Goal: Register for event/course

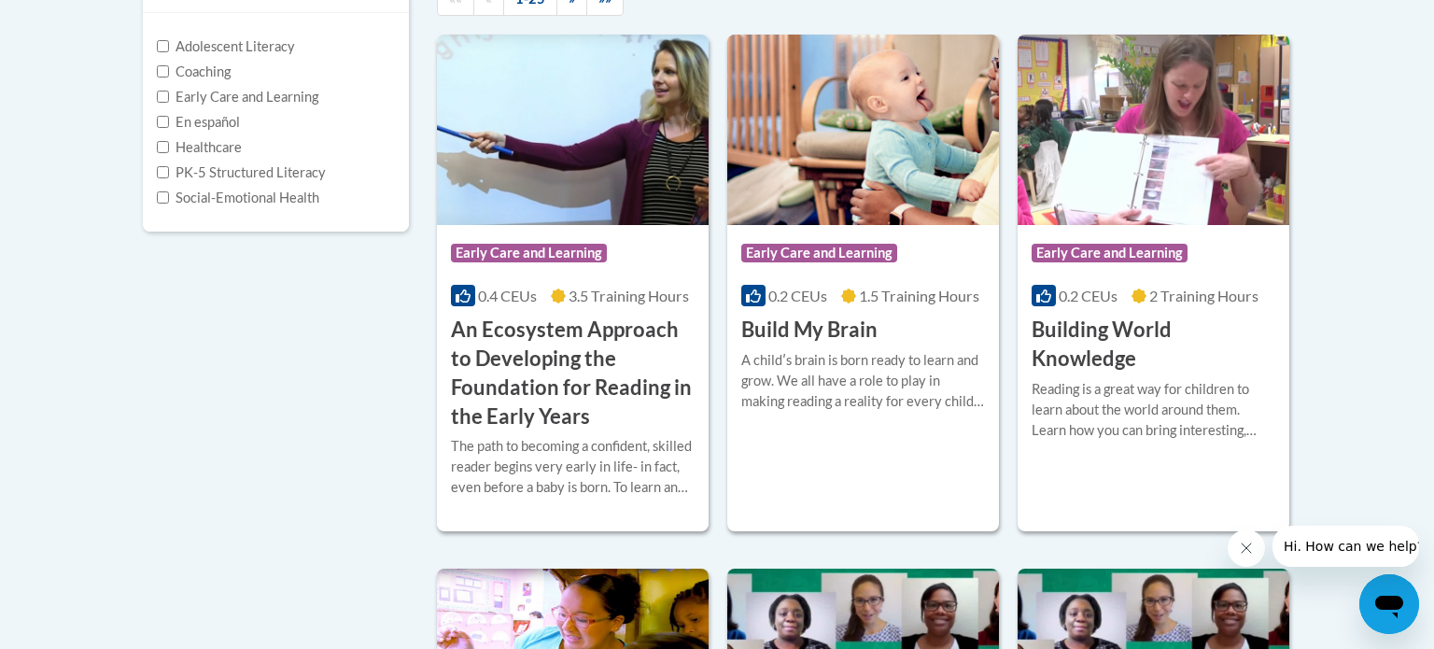
scroll to position [455, 0]
click at [551, 395] on h3 "An Ecosystem Approach to Developing the Foundation for Reading in the Early Yea…" at bounding box center [573, 373] width 244 height 115
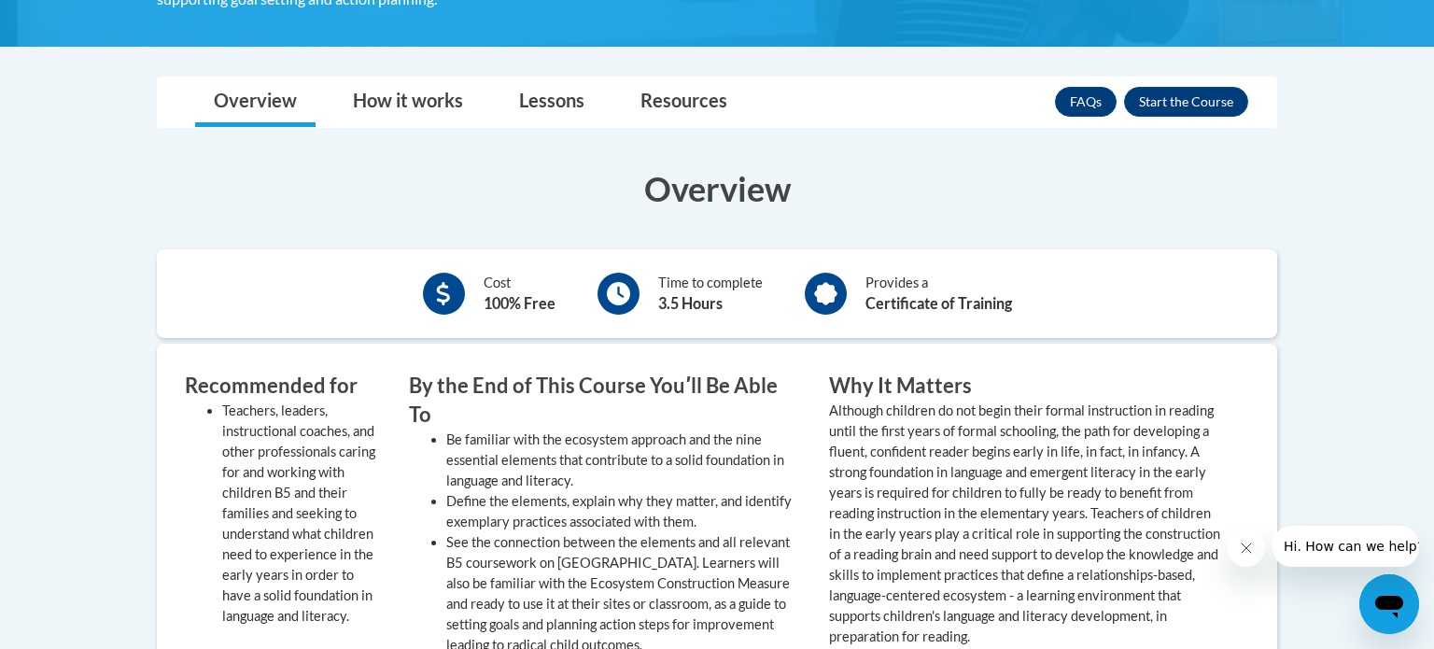
scroll to position [683, 0]
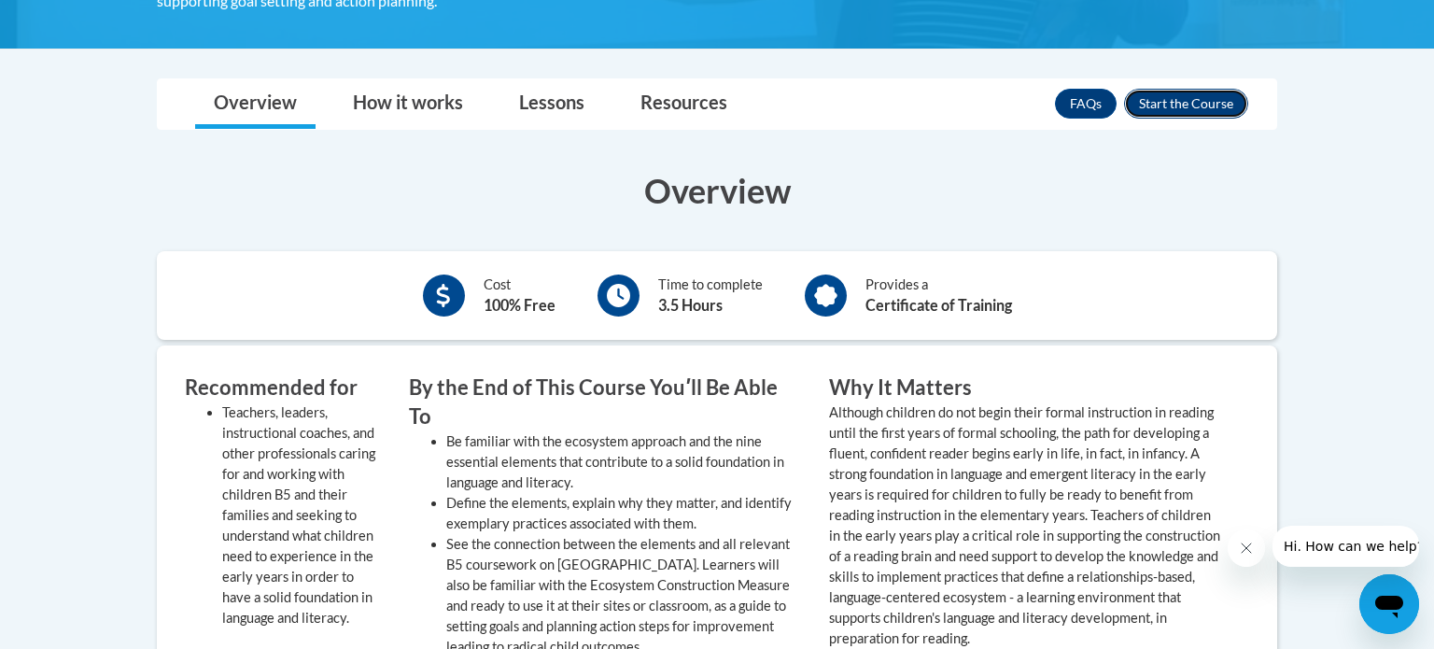
click at [1197, 93] on button "Enroll" at bounding box center [1186, 104] width 124 height 30
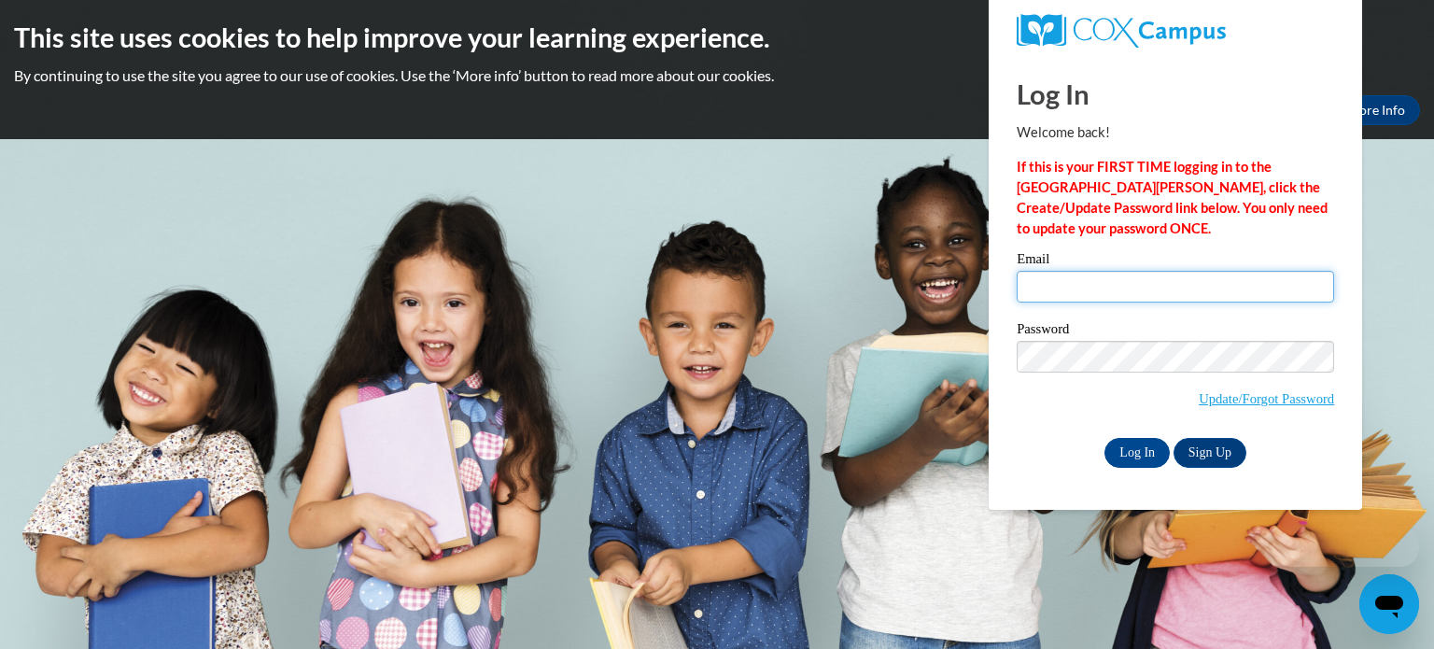
click at [1091, 288] on input "Email" at bounding box center [1174, 287] width 317 height 32
type input "wintersk@gjps.org"
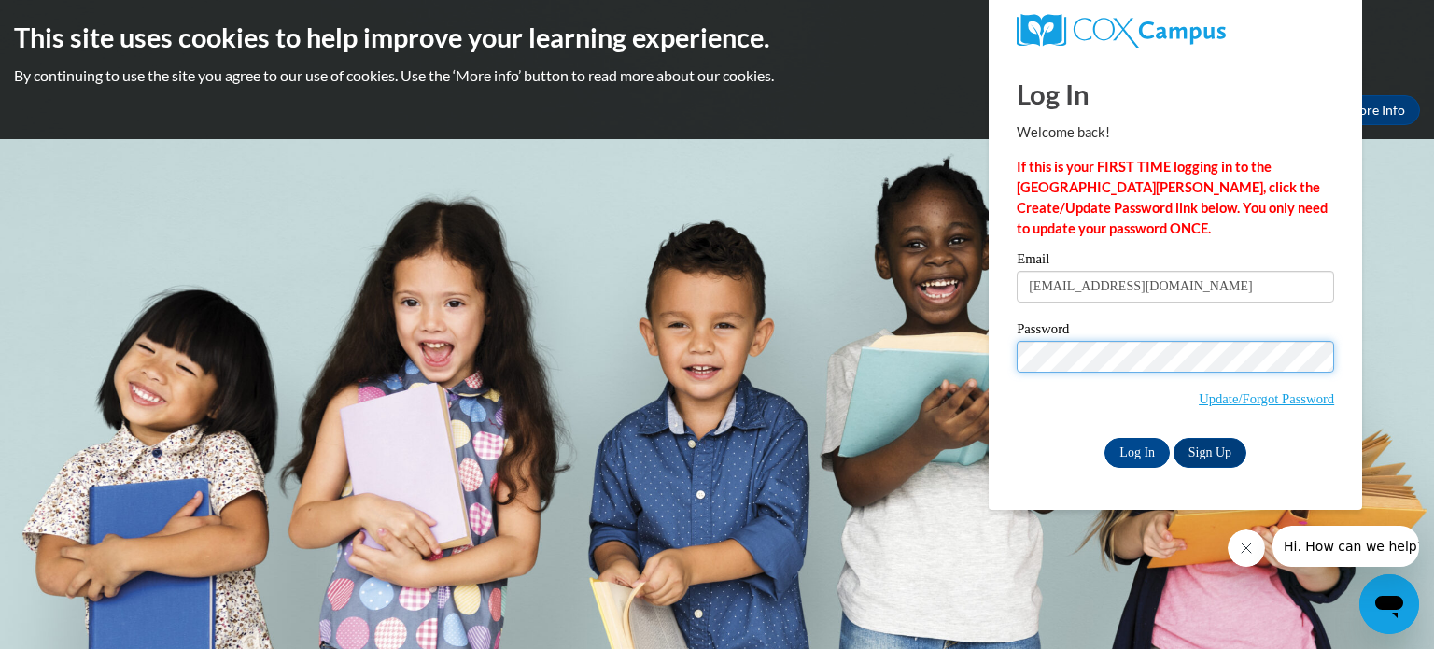
click at [1104, 438] on input "Log In" at bounding box center [1136, 453] width 65 height 30
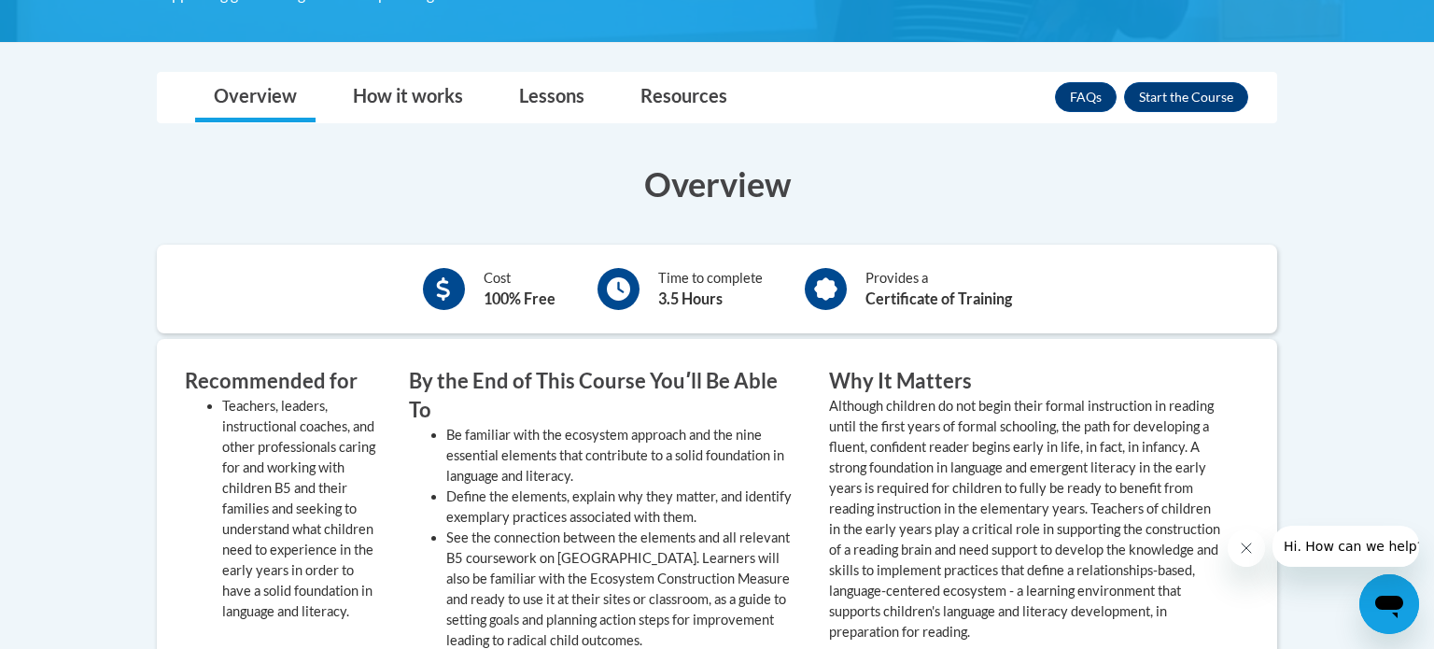
scroll to position [689, 0]
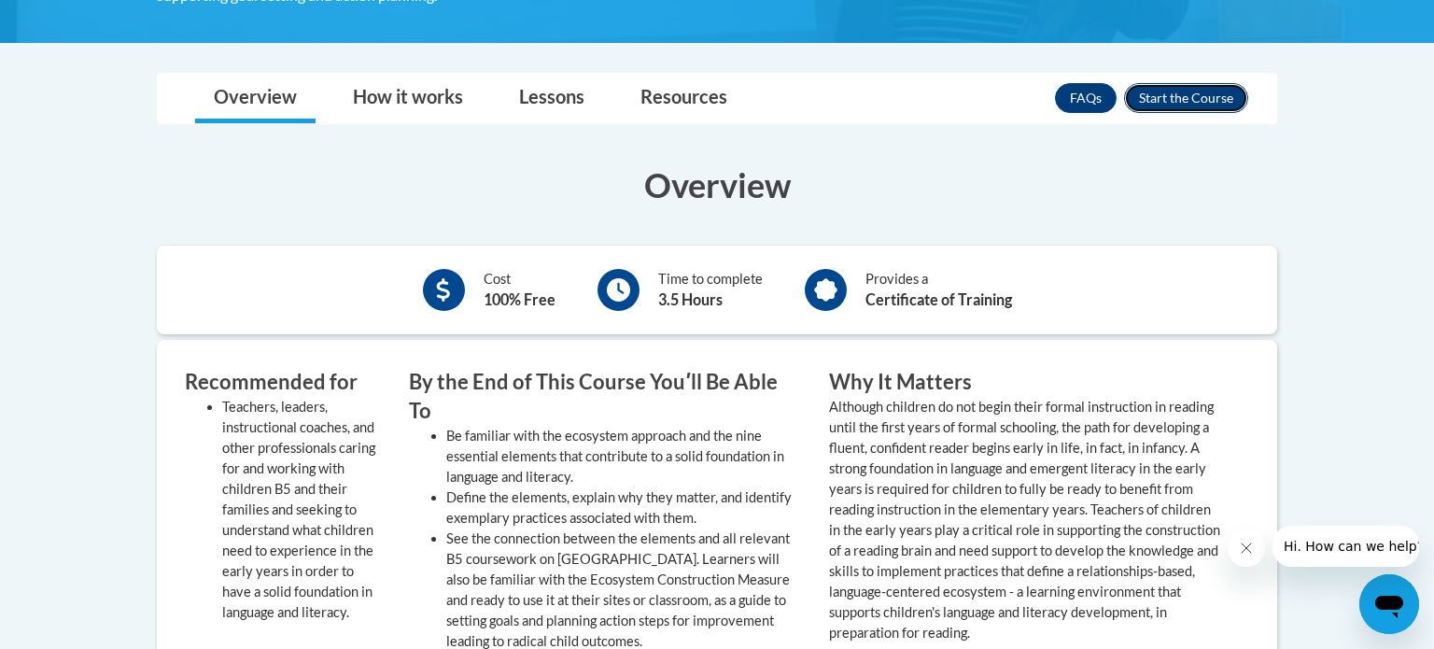
click at [1208, 90] on button "Enroll" at bounding box center [1186, 98] width 124 height 30
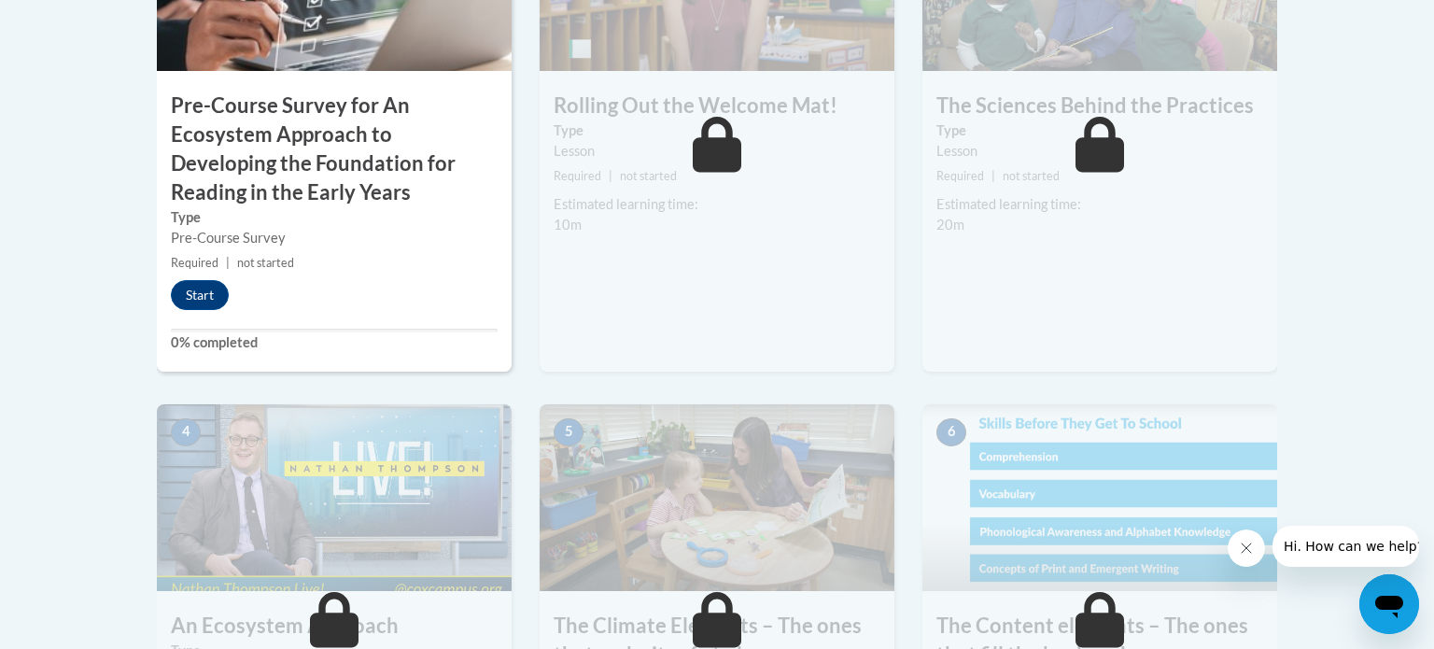
scroll to position [793, 0]
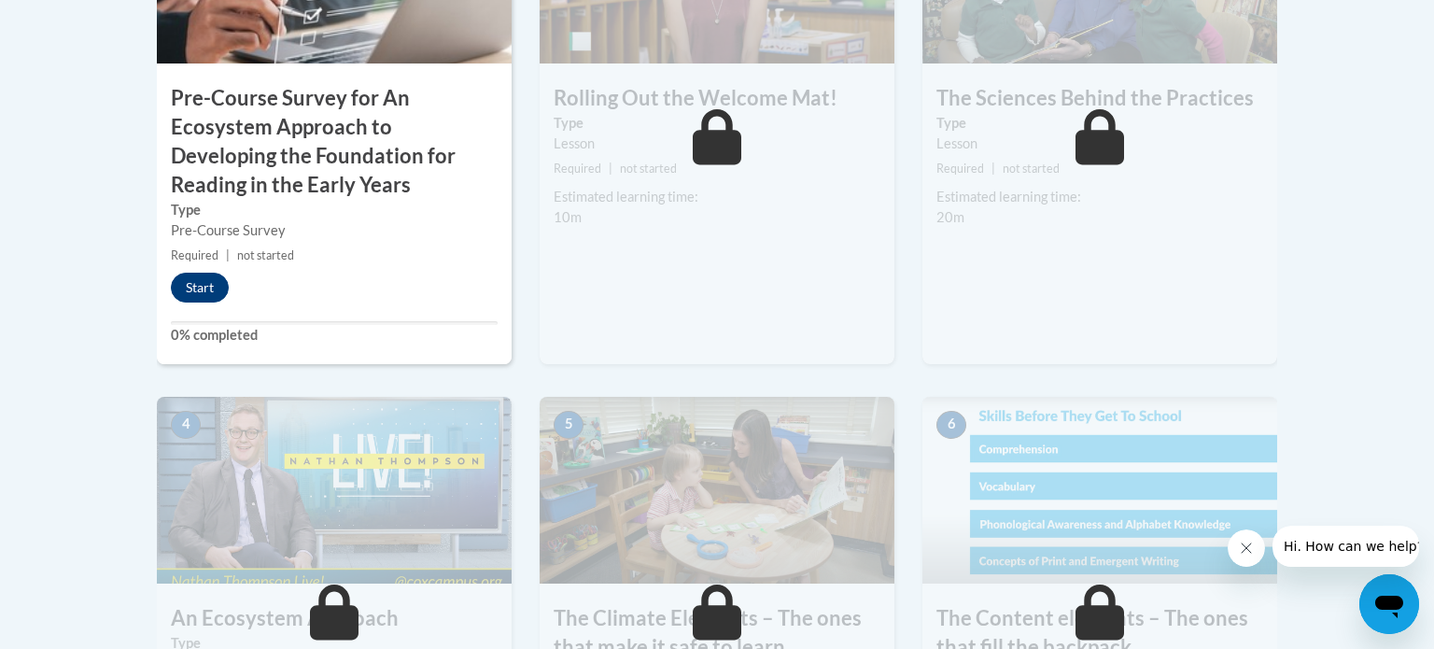
click at [198, 294] on button "Start" at bounding box center [200, 288] width 58 height 30
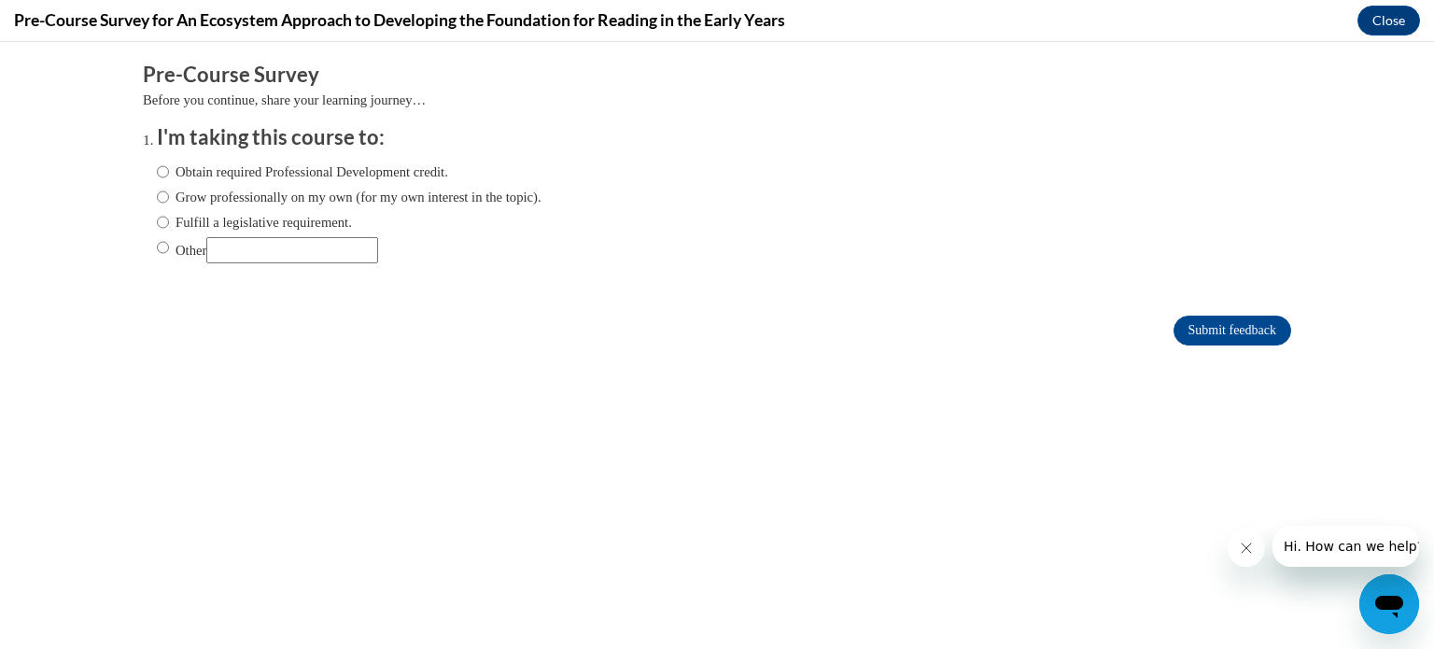
scroll to position [0, 0]
click at [161, 166] on input "Obtain required Professional Development credit." at bounding box center [163, 171] width 12 height 21
radio input "true"
click at [167, 171] on input "Obtain required Professional Development credit." at bounding box center [163, 171] width 12 height 21
click at [162, 162] on input "Obtain required Professional Development credit." at bounding box center [163, 171] width 12 height 21
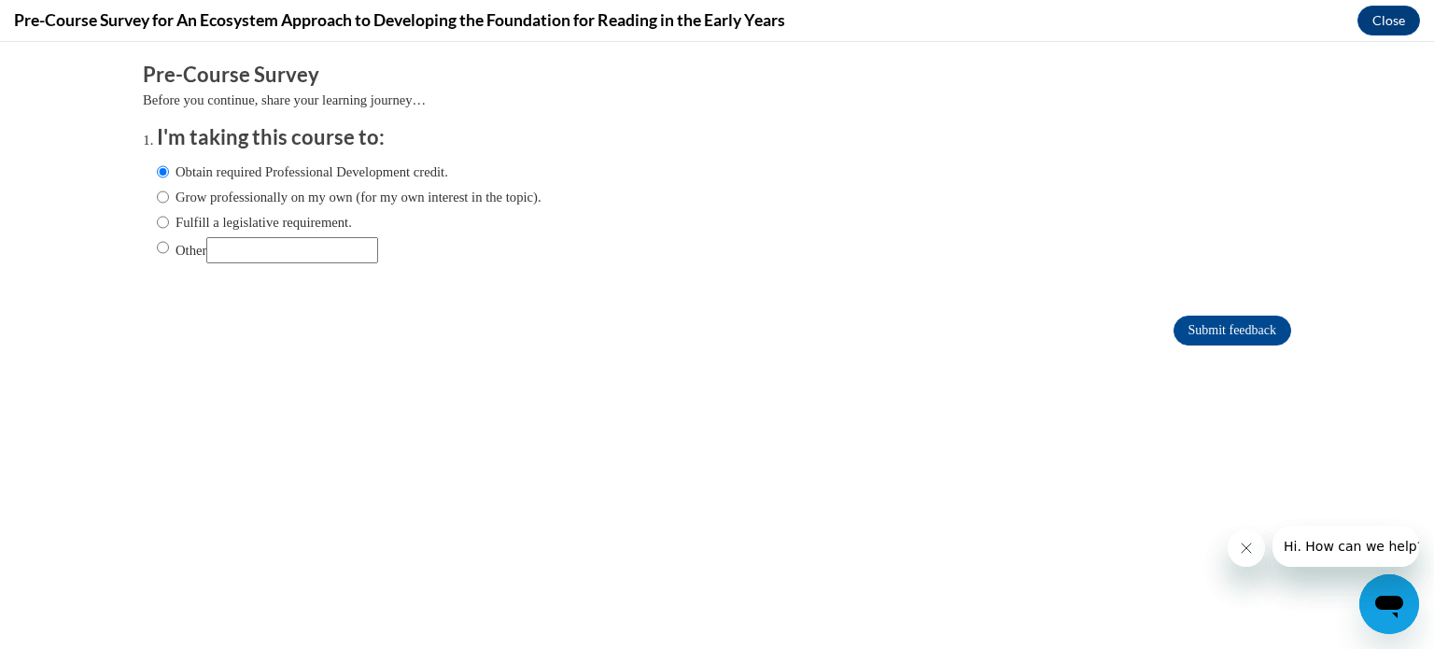
click at [267, 164] on label "Obtain required Professional Development credit." at bounding box center [302, 171] width 291 height 21
click at [169, 164] on input "Obtain required Professional Development credit." at bounding box center [163, 171] width 12 height 21
click at [1239, 336] on input "Submit feedback" at bounding box center [1232, 330] width 118 height 30
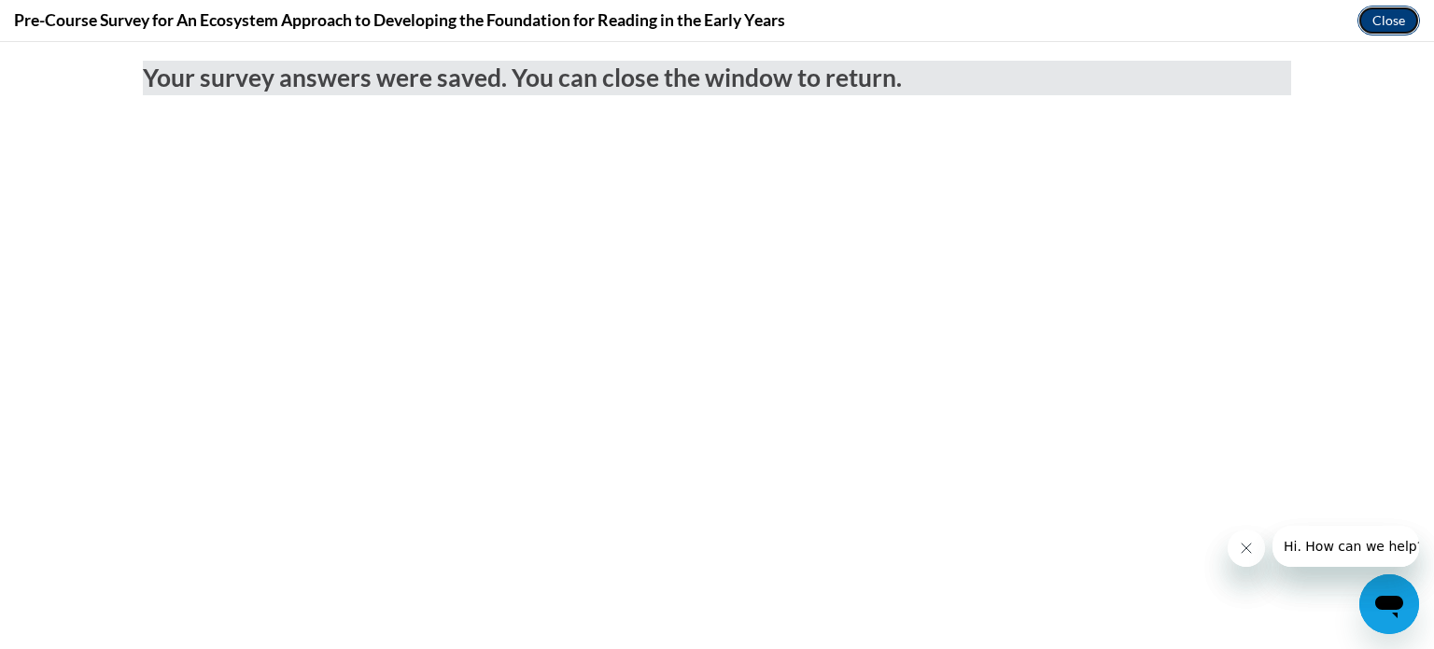
click at [1396, 16] on button "Close" at bounding box center [1388, 21] width 63 height 30
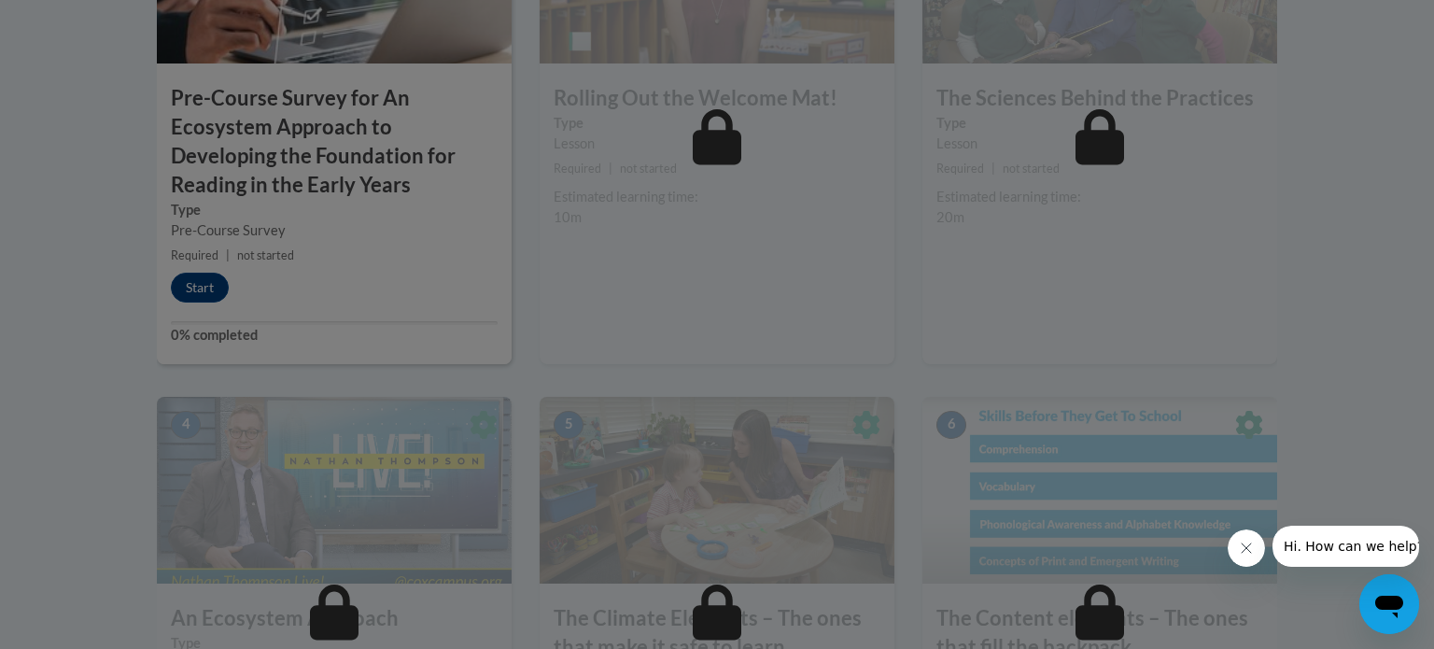
click at [1247, 555] on button "Close message from company" at bounding box center [1245, 547] width 37 height 37
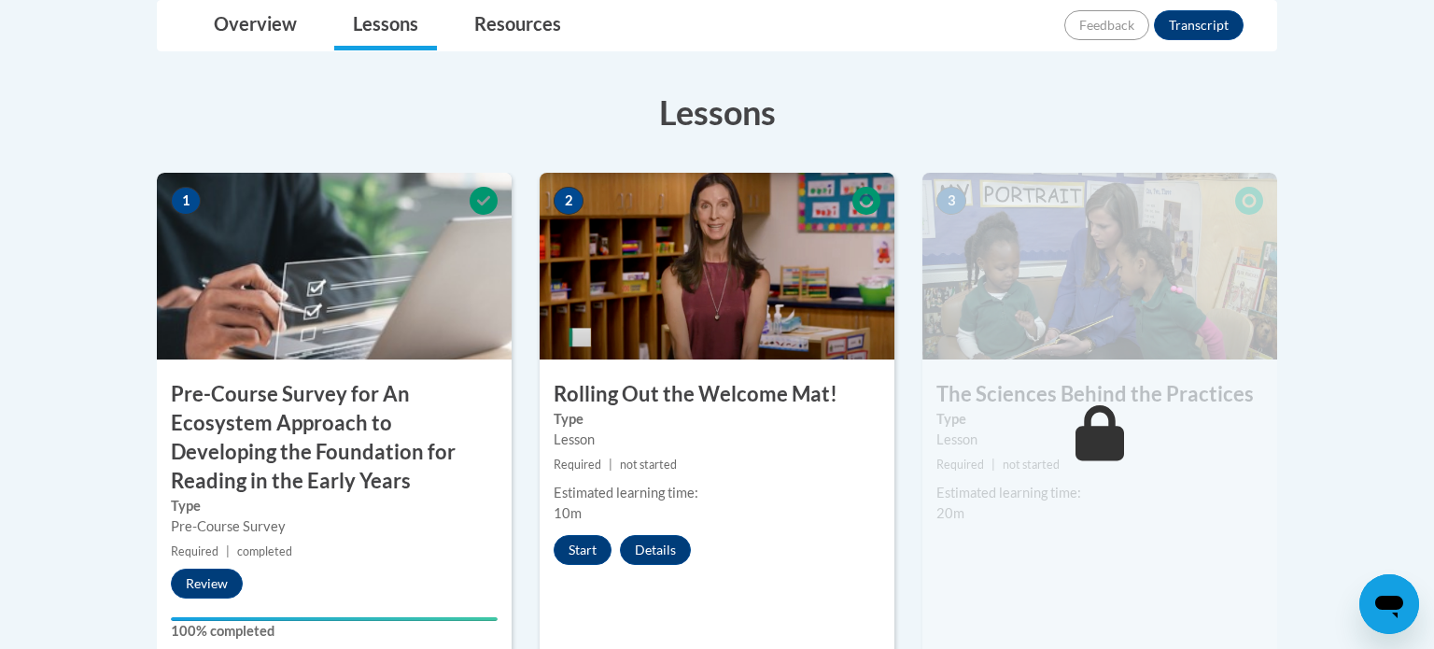
scroll to position [492, 0]
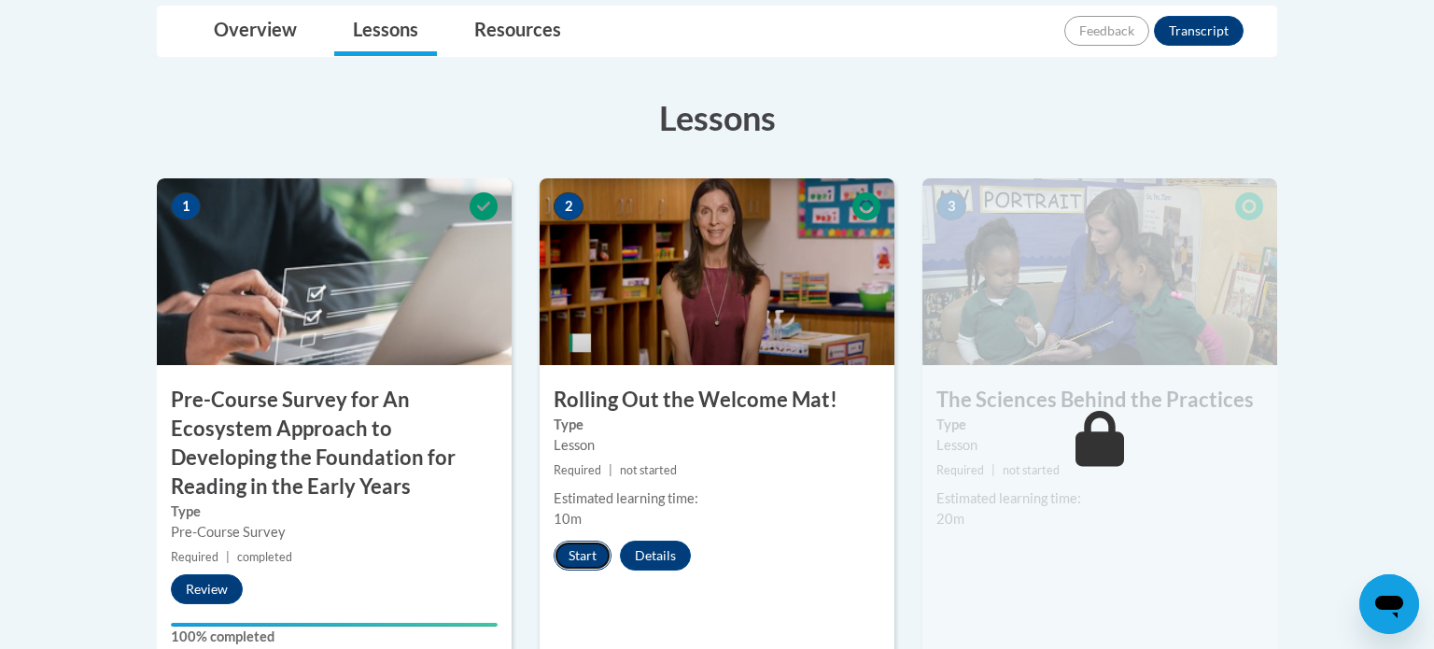
click at [574, 564] on button "Start" at bounding box center [582, 555] width 58 height 30
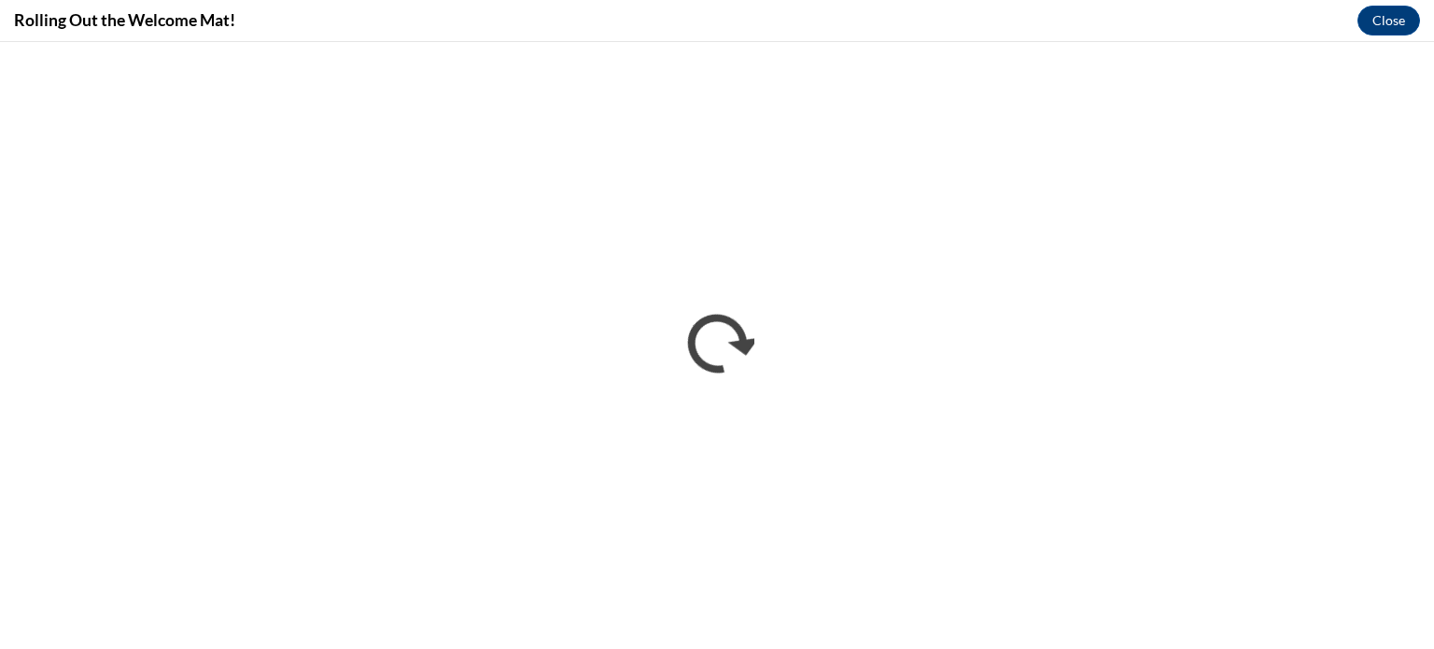
scroll to position [0, 0]
click at [1393, 21] on button "Close" at bounding box center [1388, 21] width 63 height 30
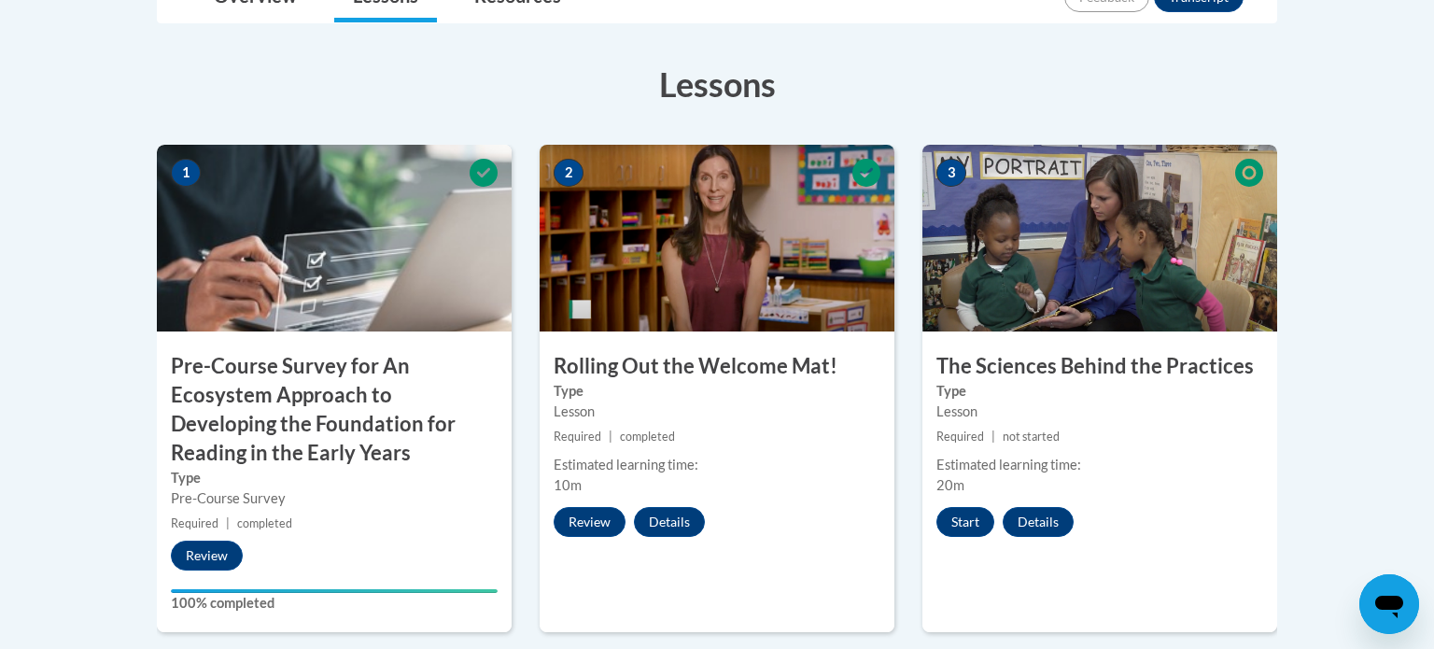
scroll to position [565, 0]
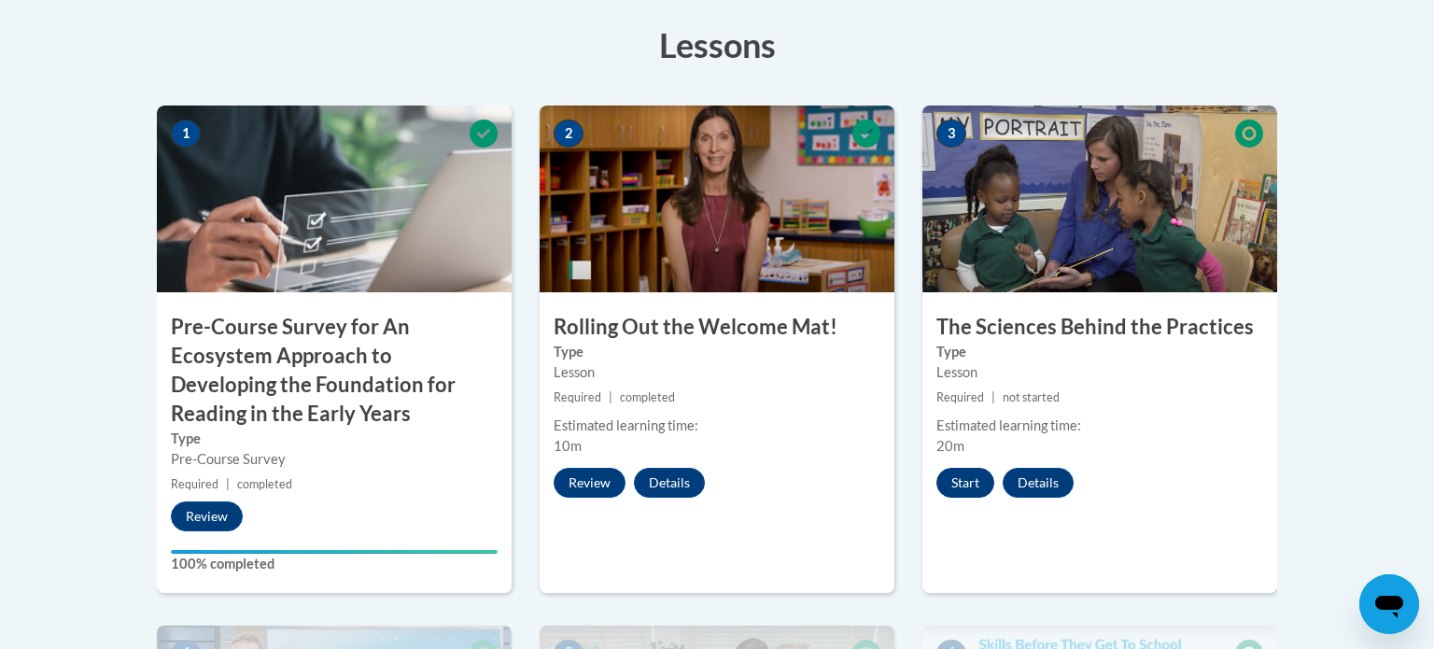
click at [959, 493] on button "Start" at bounding box center [965, 483] width 58 height 30
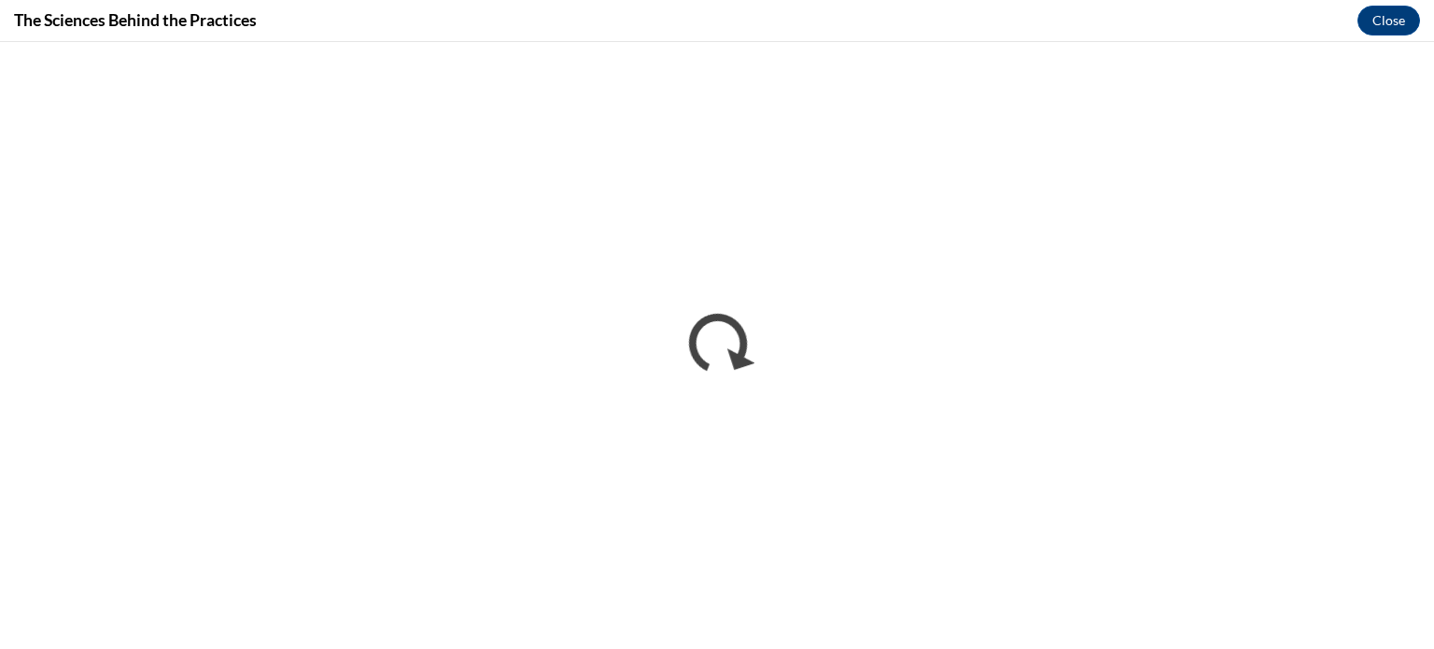
scroll to position [0, 0]
click at [1399, 28] on button "Close" at bounding box center [1388, 21] width 63 height 30
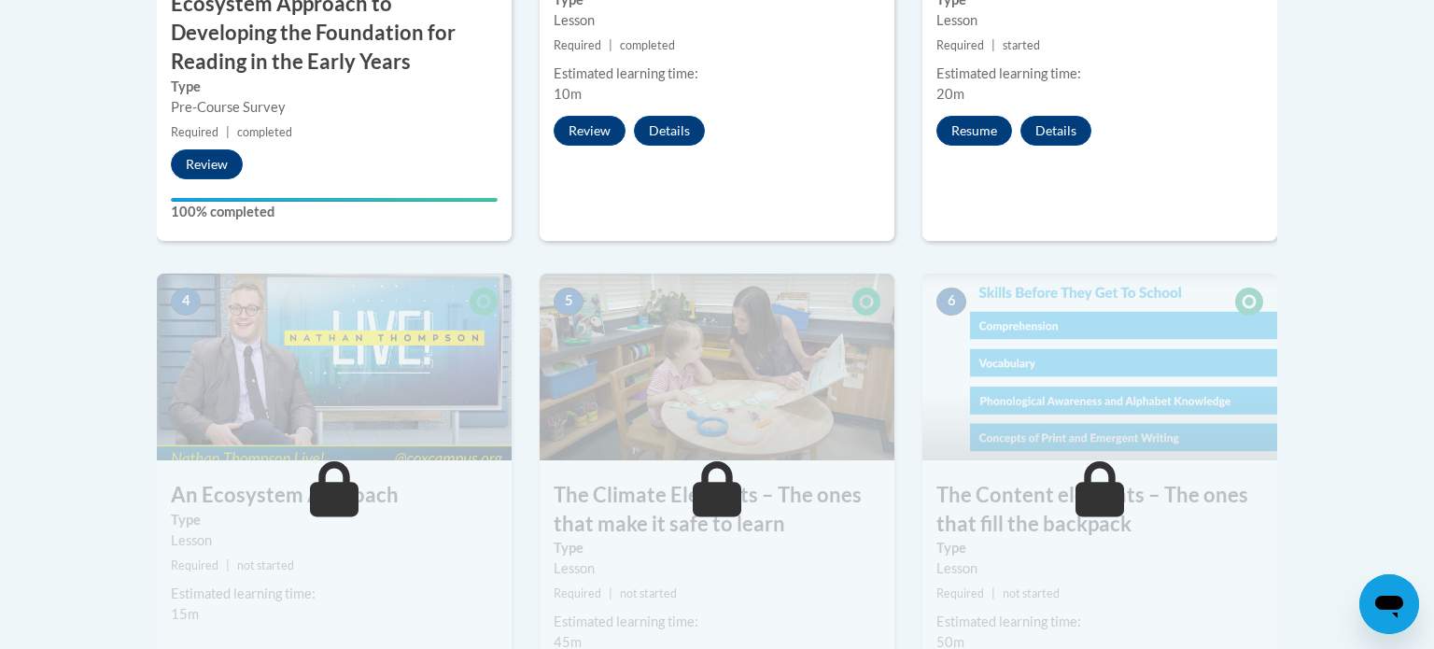
scroll to position [918, 0]
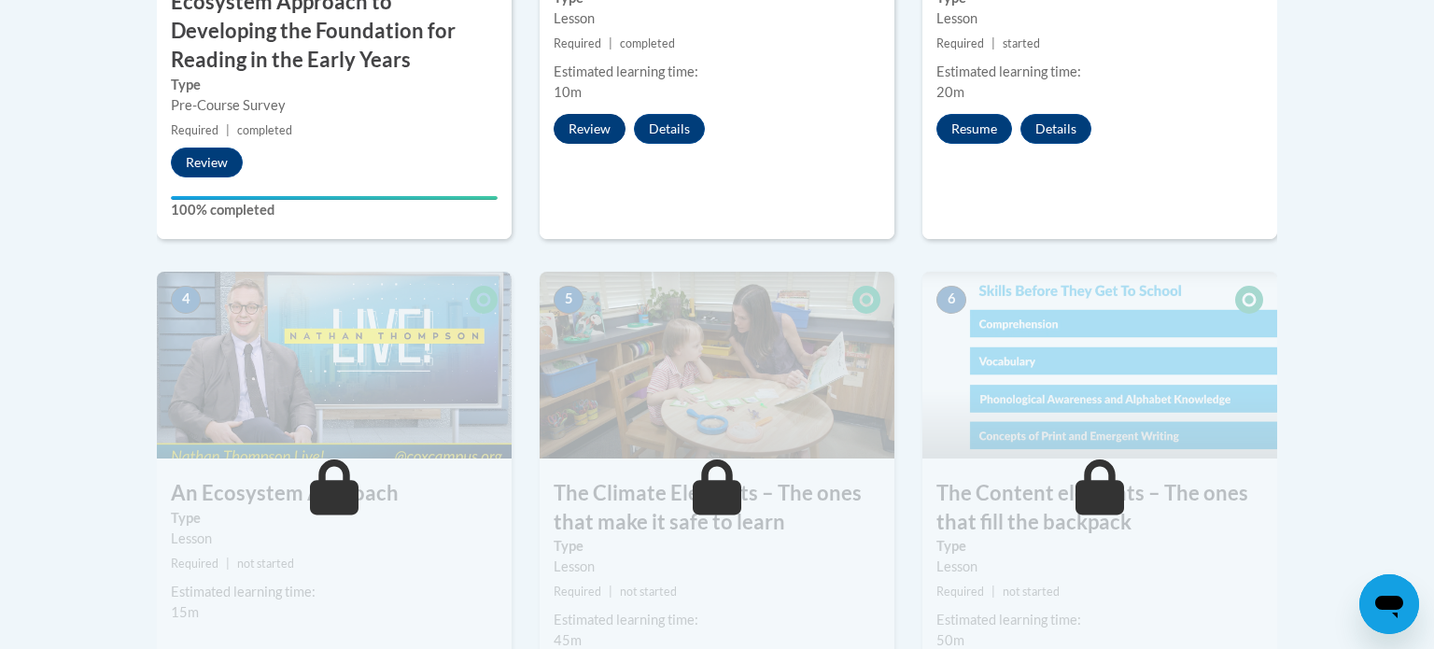
click at [588, 127] on button "Review" at bounding box center [589, 129] width 72 height 30
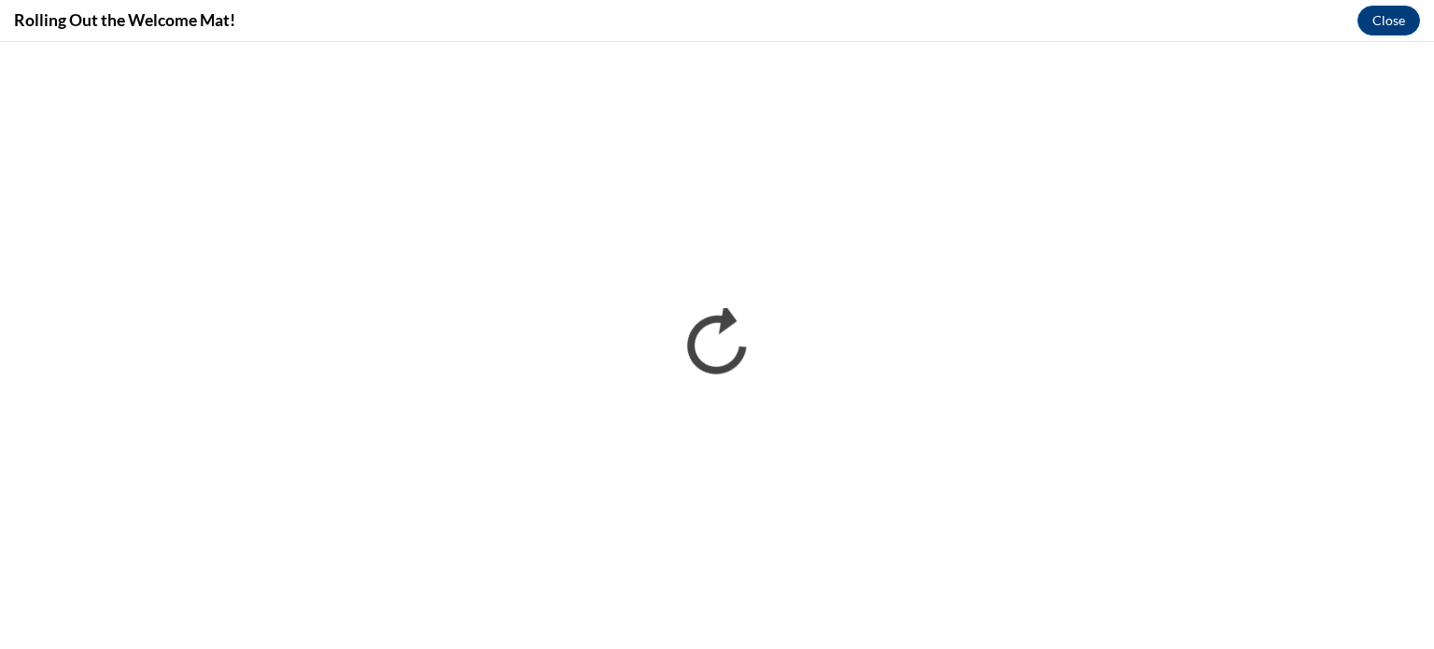
scroll to position [0, 0]
click at [1404, 24] on button "Close" at bounding box center [1388, 21] width 63 height 30
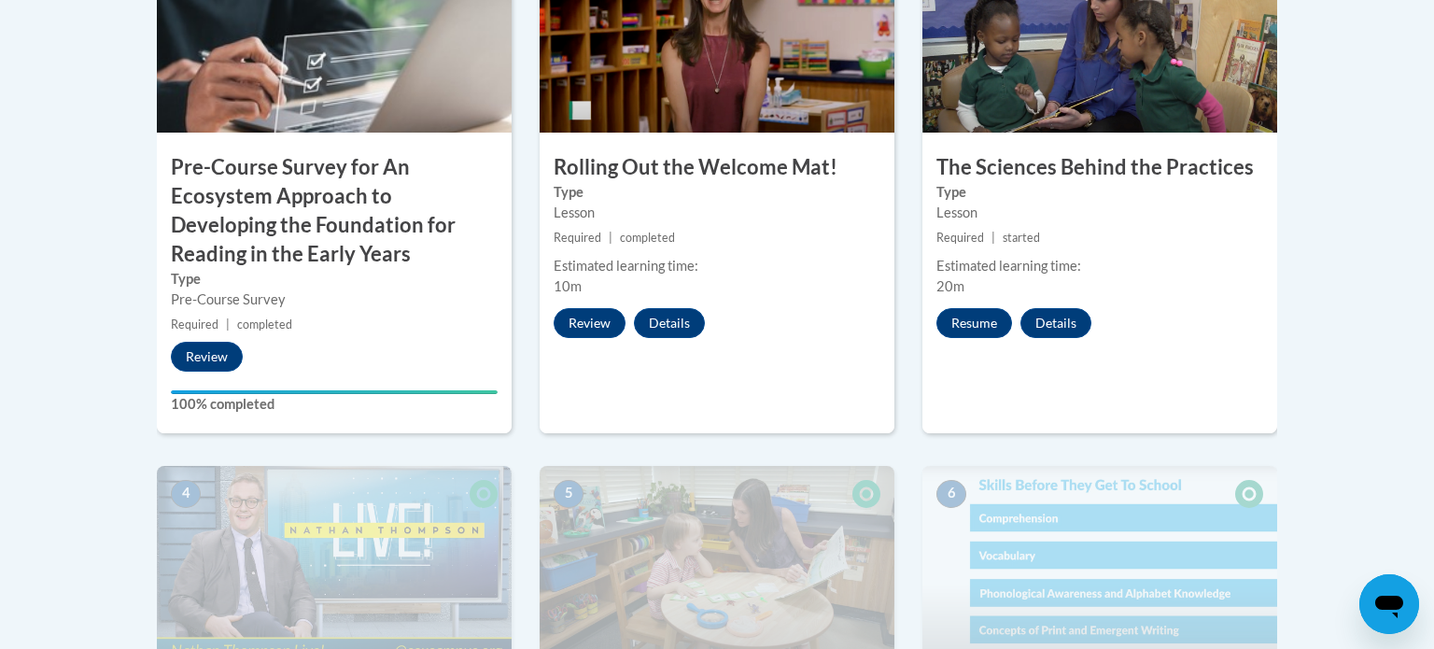
scroll to position [723, 0]
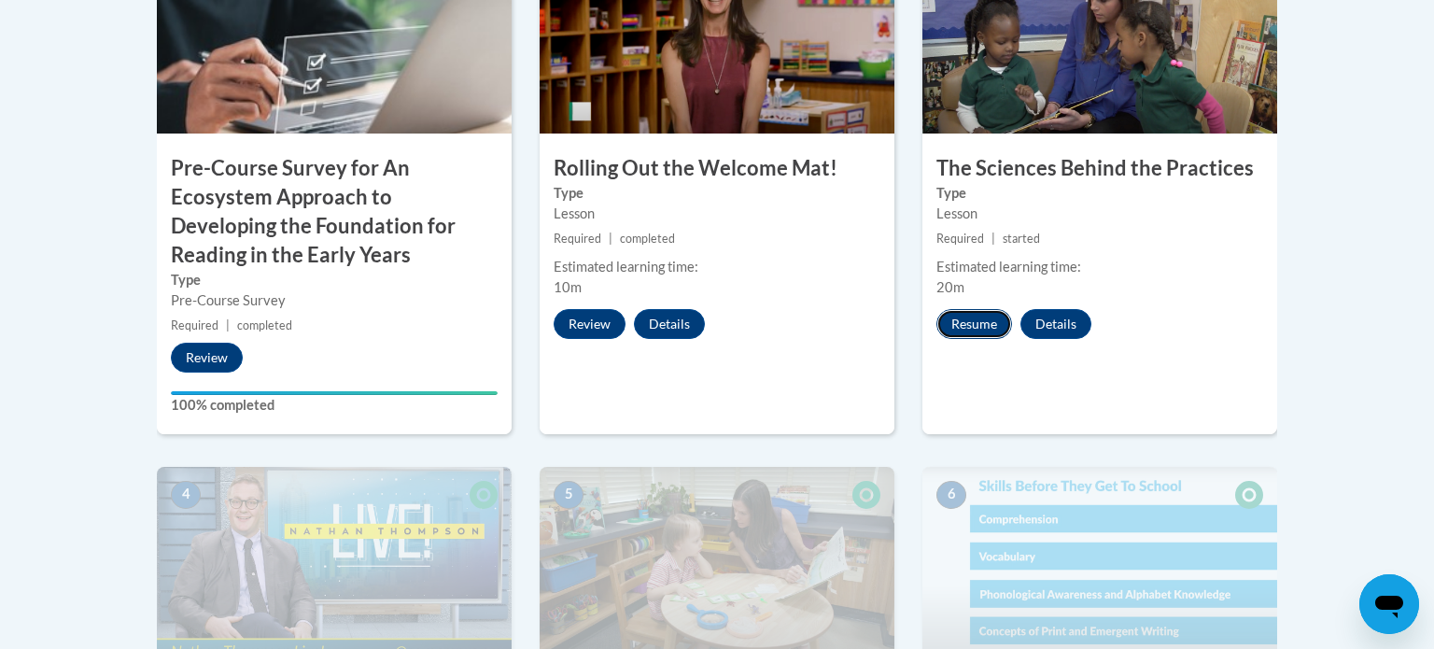
click at [979, 331] on button "Resume" at bounding box center [974, 324] width 76 height 30
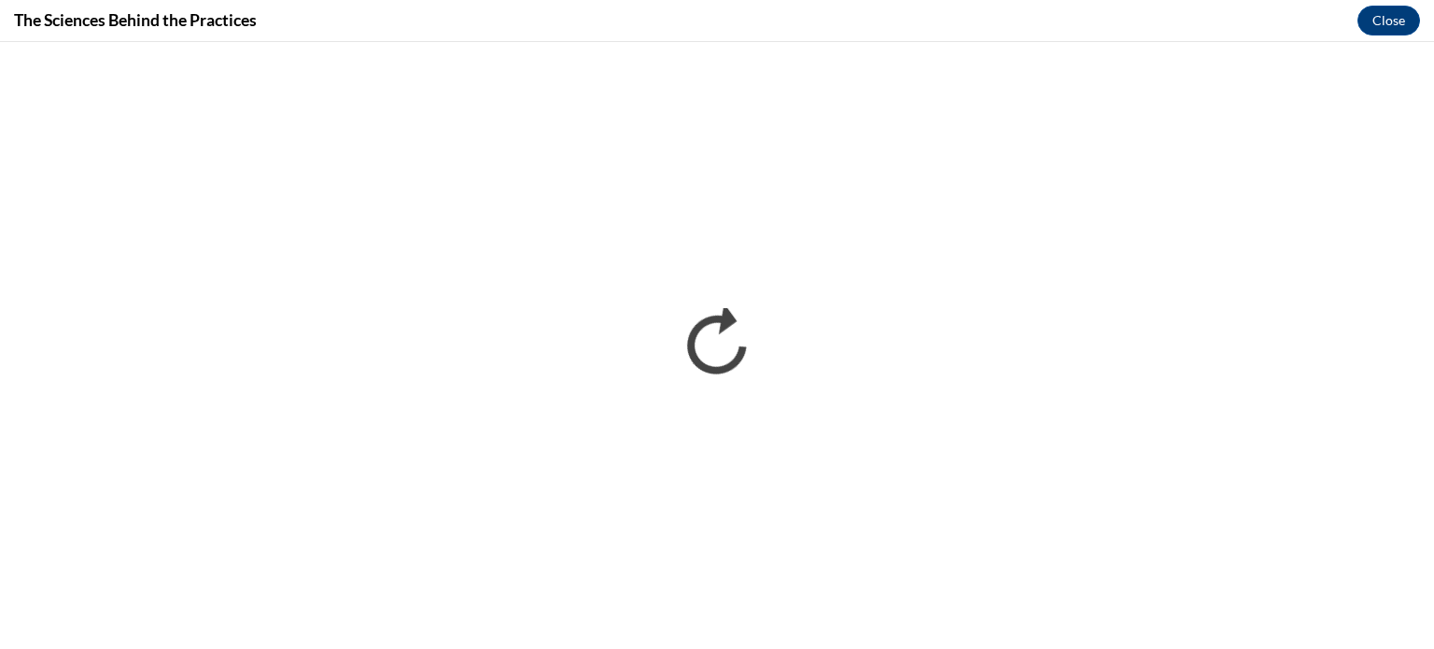
scroll to position [0, 0]
click at [1389, 15] on button "Close" at bounding box center [1388, 21] width 63 height 30
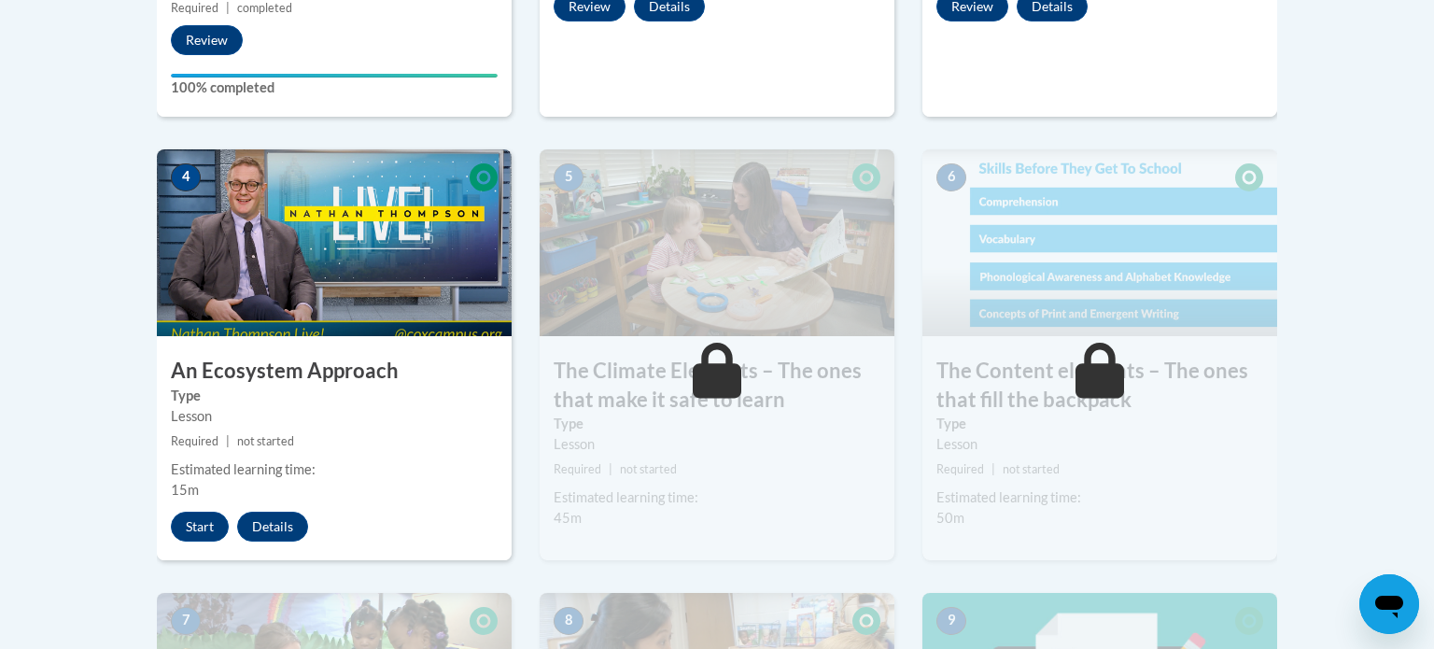
scroll to position [1043, 0]
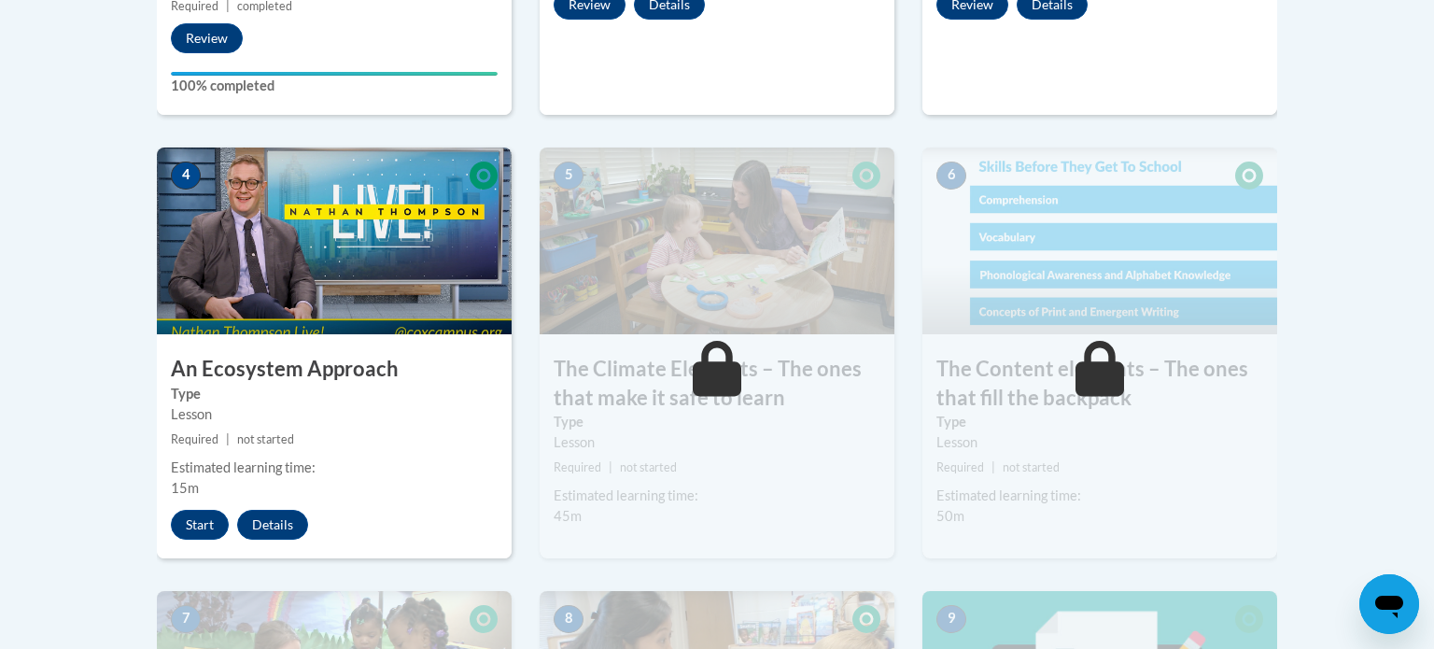
click at [200, 553] on div "4 An Ecosystem Approach Type Lesson Required | not started Estimated learning t…" at bounding box center [334, 352] width 355 height 411
click at [180, 526] on button "Start" at bounding box center [200, 525] width 58 height 30
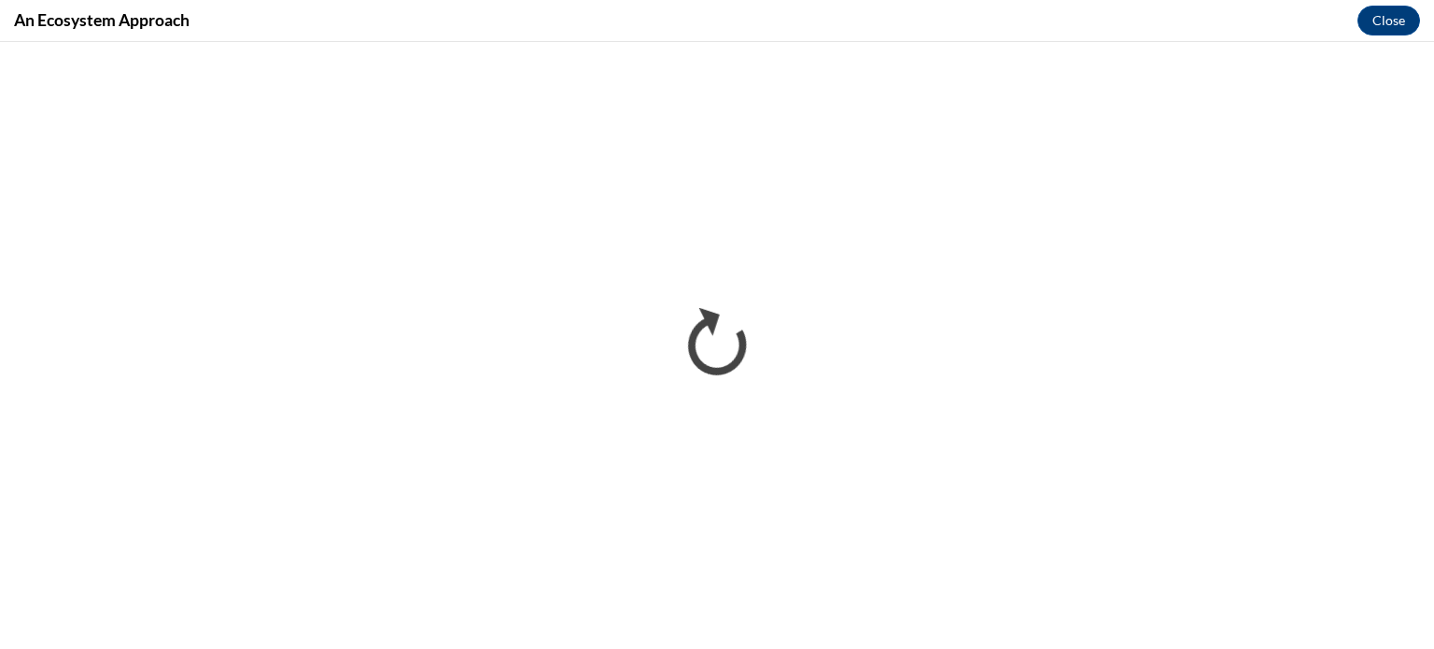
scroll to position [0, 0]
click at [1407, 21] on button "Close" at bounding box center [1388, 21] width 63 height 30
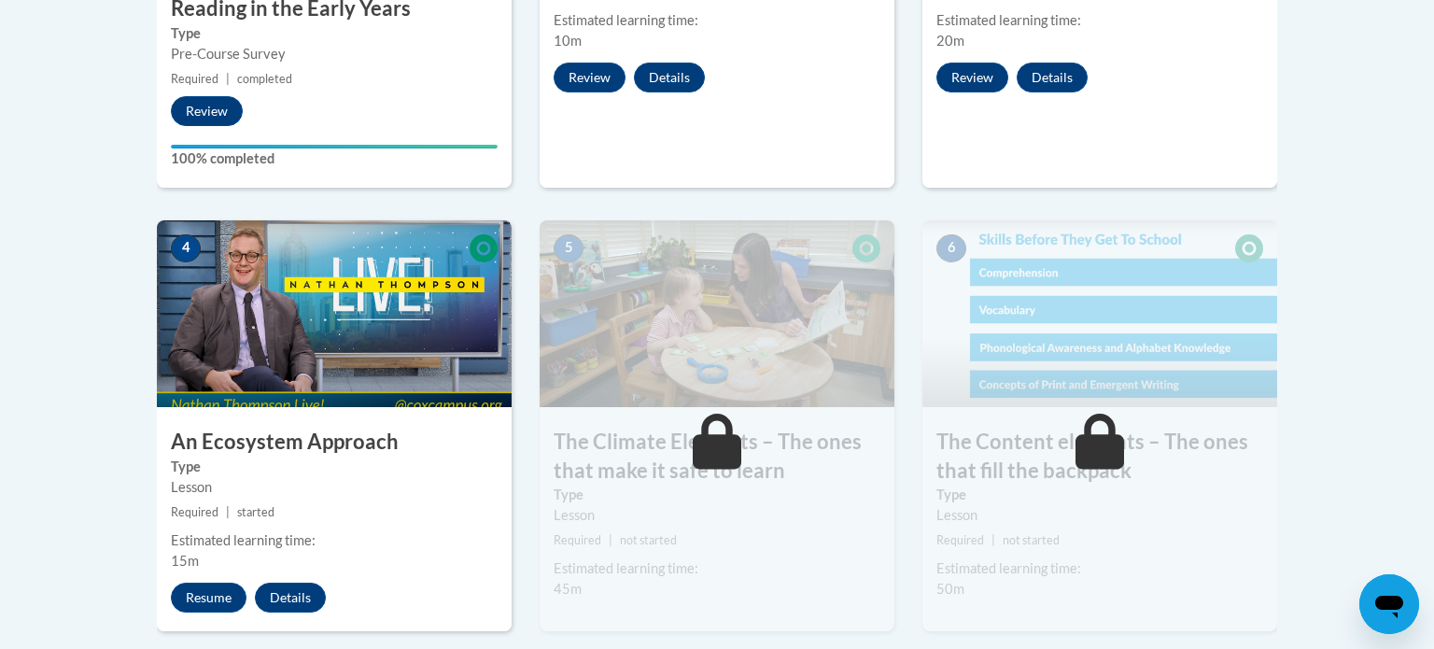
scroll to position [974, 0]
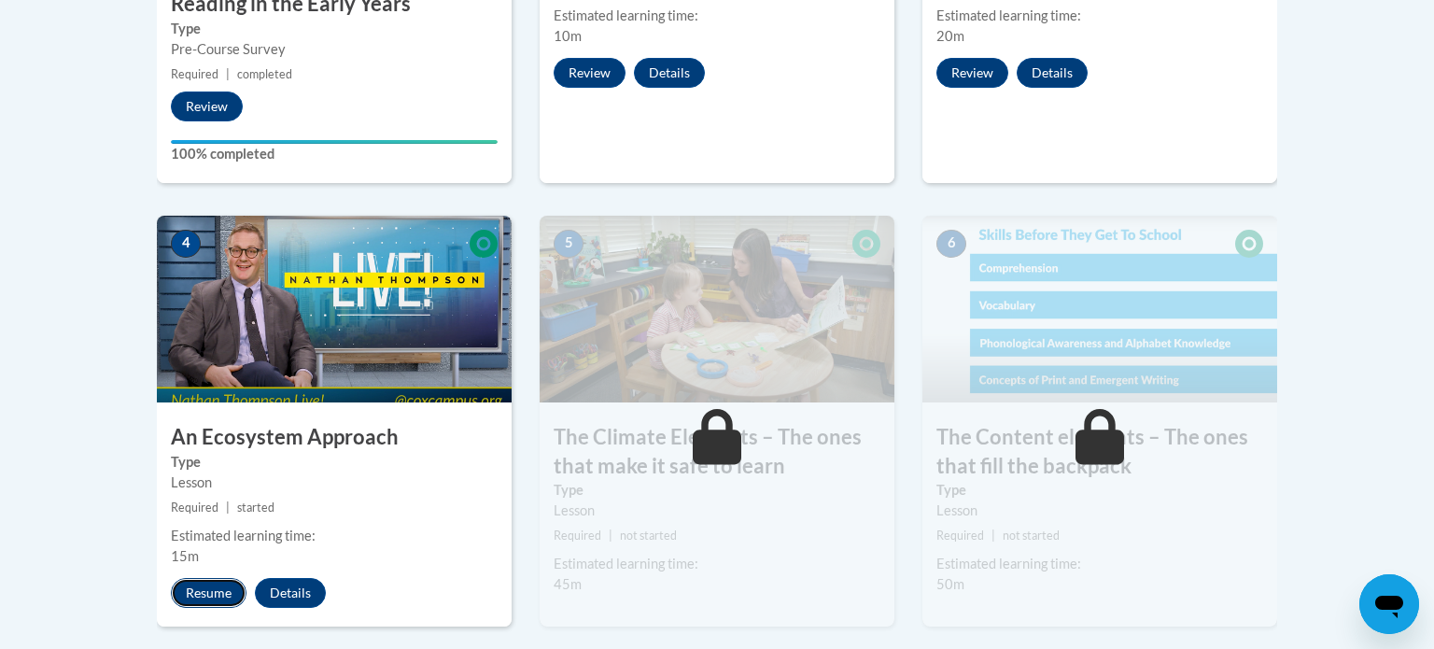
click at [203, 598] on button "Resume" at bounding box center [209, 593] width 76 height 30
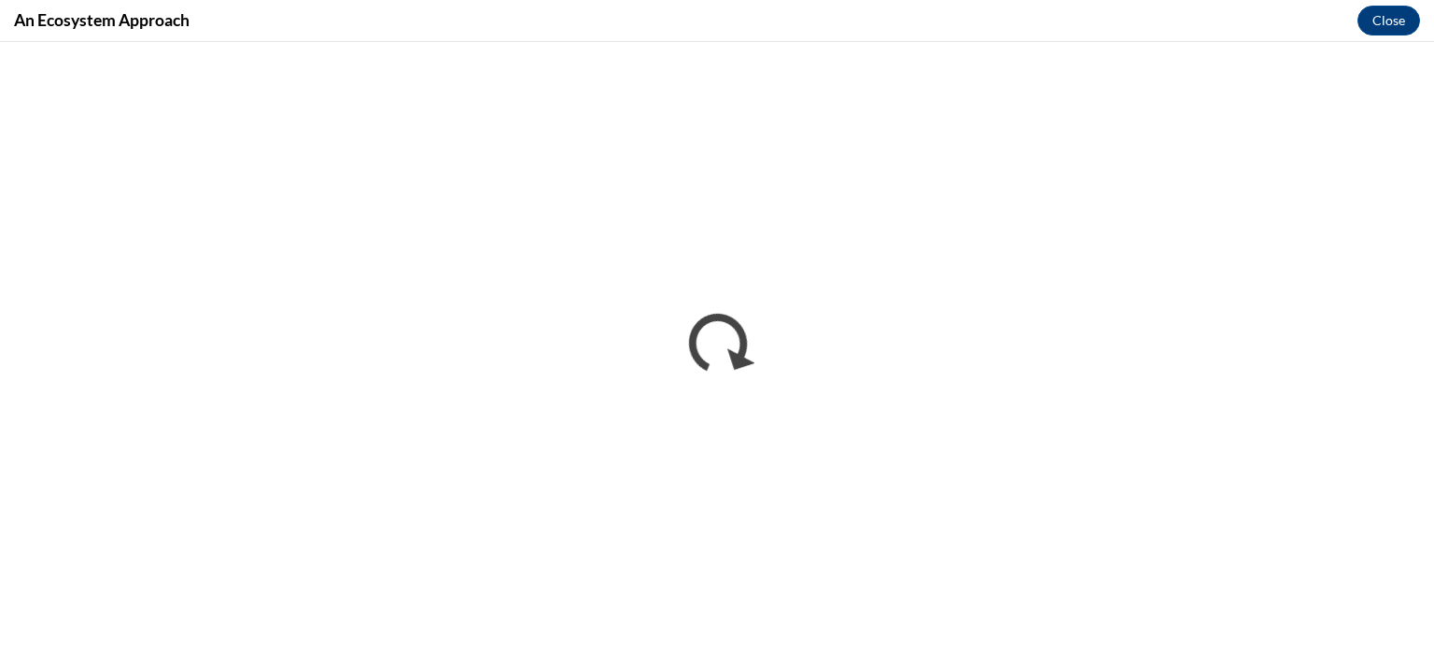
scroll to position [0, 0]
click at [1396, 11] on button "Close" at bounding box center [1388, 21] width 63 height 30
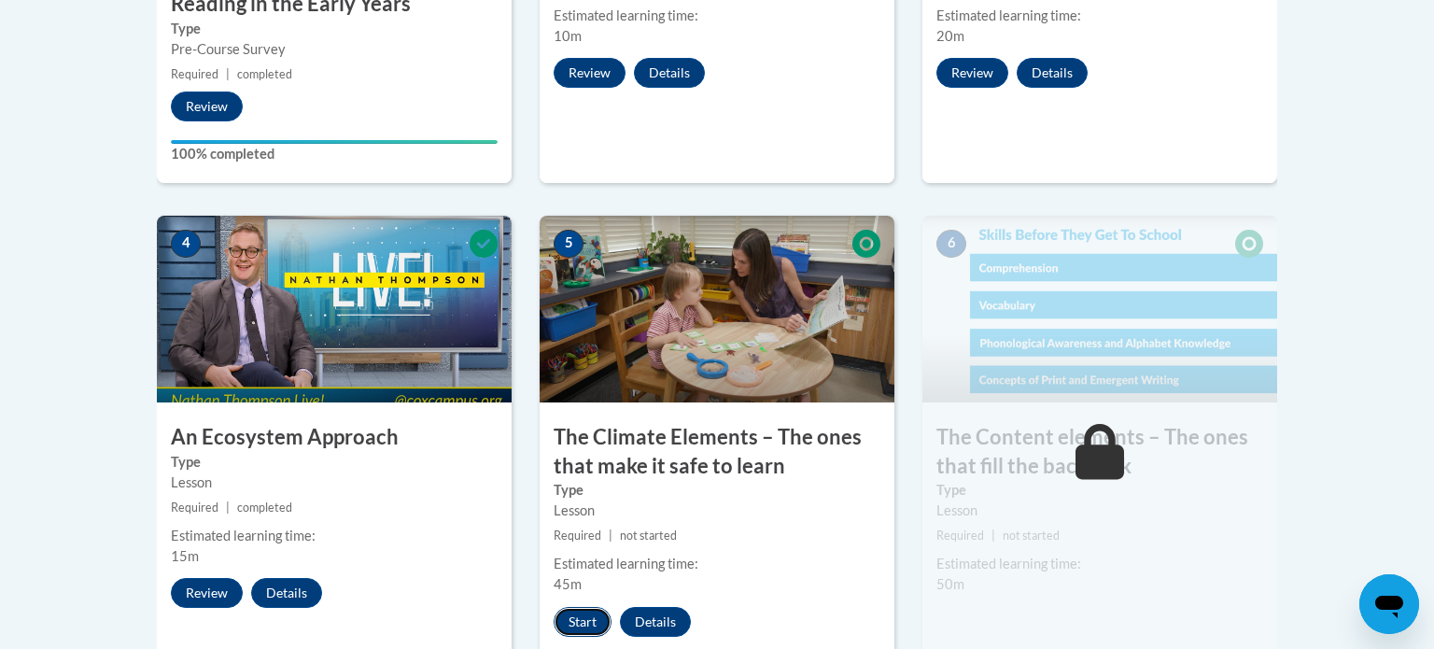
click at [559, 620] on button "Start" at bounding box center [582, 622] width 58 height 30
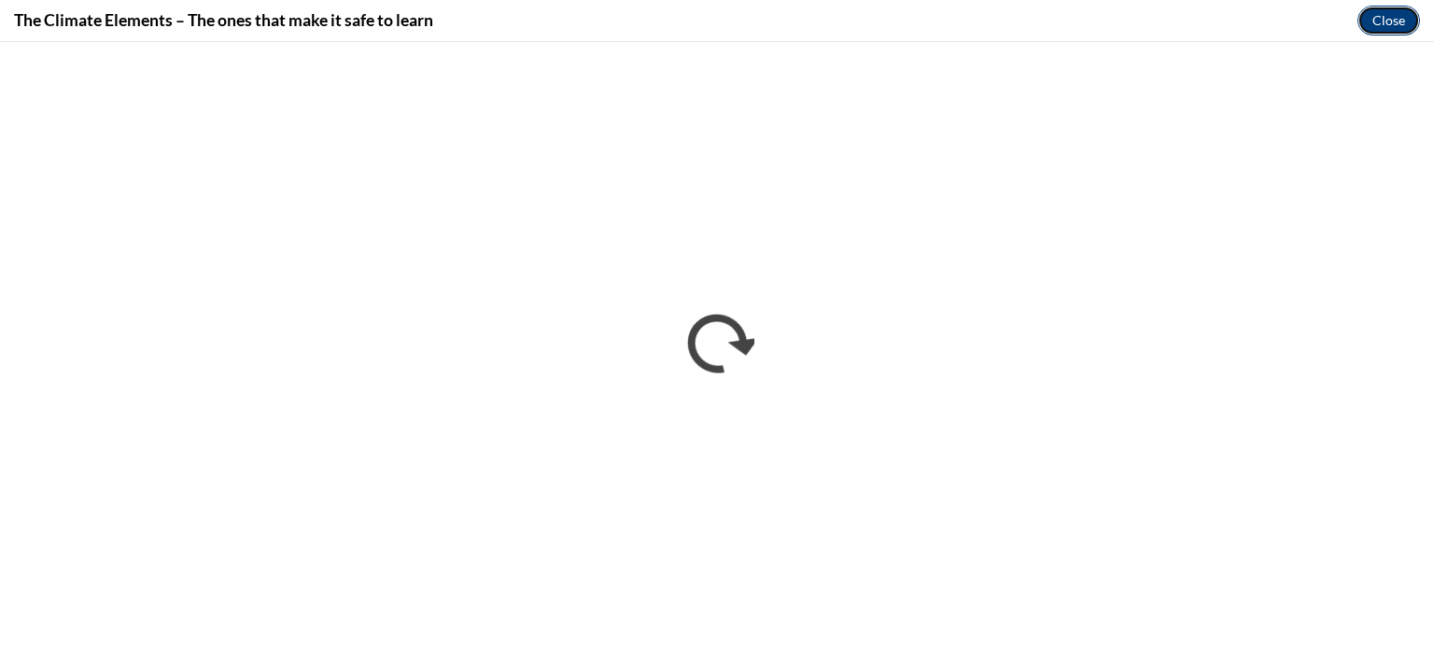
click at [1396, 31] on button "Close" at bounding box center [1388, 21] width 63 height 30
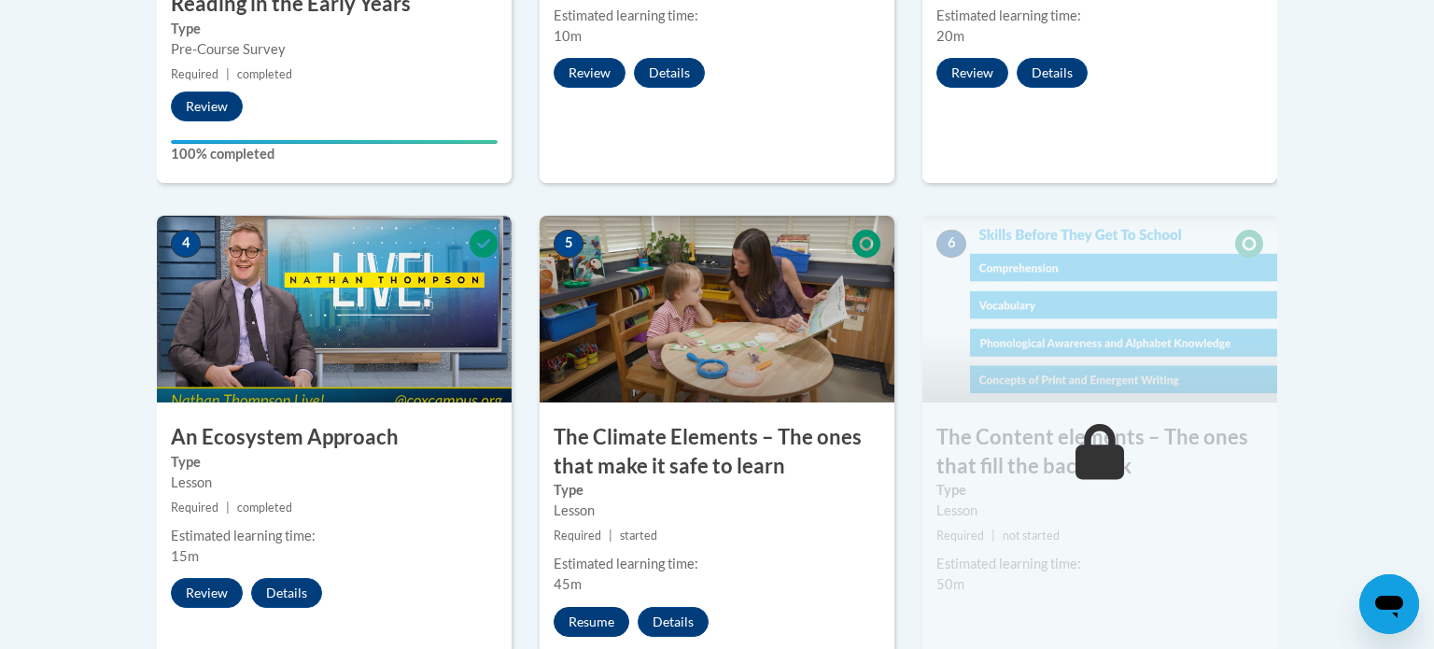
click at [578, 631] on button "Resume" at bounding box center [591, 622] width 76 height 30
